Goal: Find specific page/section: Find specific page/section

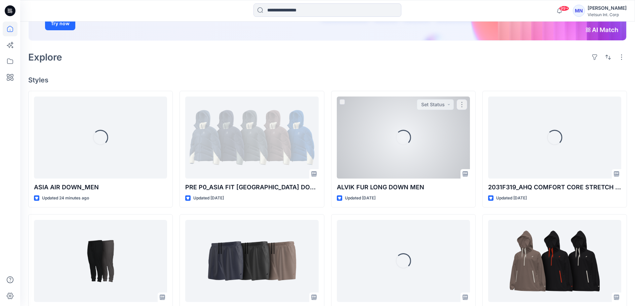
scroll to position [134, 0]
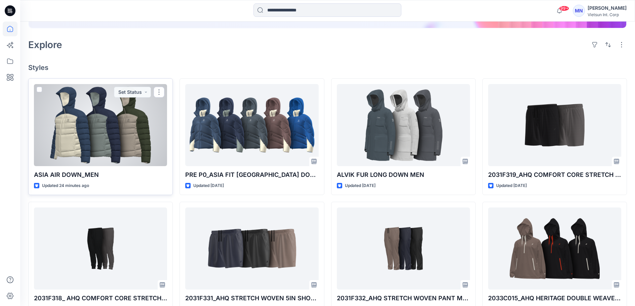
click at [93, 166] on div at bounding box center [100, 125] width 133 height 82
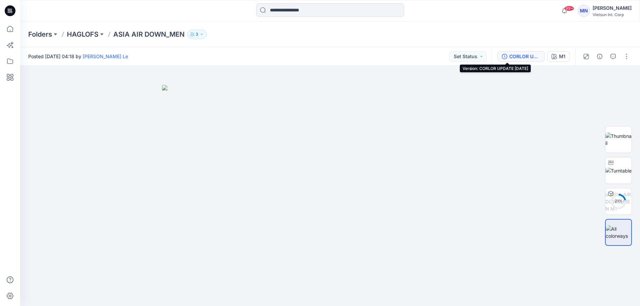
click at [503, 60] on button "CORLOR UPDATE [DATE]" at bounding box center [521, 56] width 47 height 11
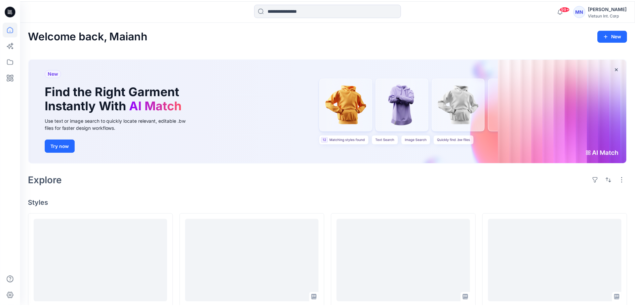
scroll to position [134, 0]
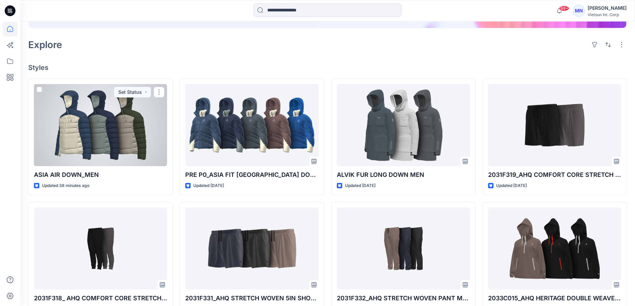
click at [86, 166] on div at bounding box center [100, 125] width 133 height 82
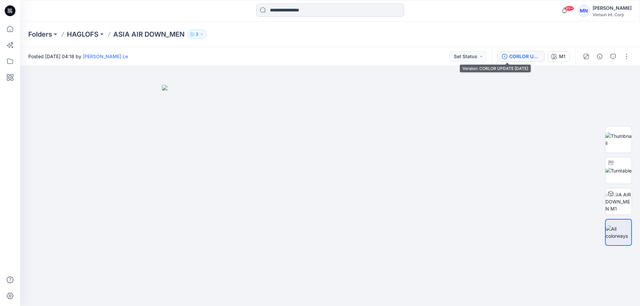
click at [509, 56] on div "CORLOR UPDATE [DATE]" at bounding box center [524, 56] width 31 height 7
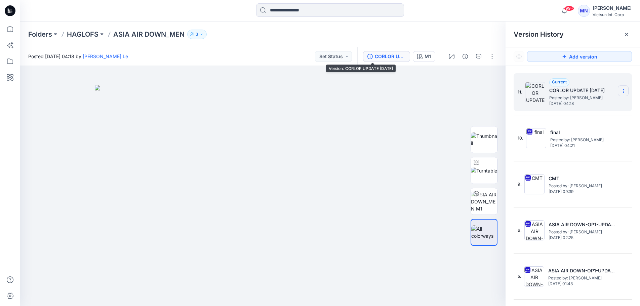
click at [623, 89] on icon at bounding box center [623, 89] width 0 height 0
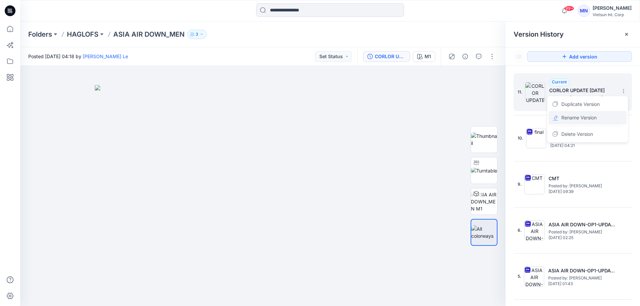
click at [601, 121] on div "Rename Version" at bounding box center [588, 117] width 78 height 13
click at [459, 33] on div "Folders HAGLOFS ASIA AIR DOWN_MEN 3" at bounding box center [303, 34] width 551 height 9
